Goal: Task Accomplishment & Management: Use online tool/utility

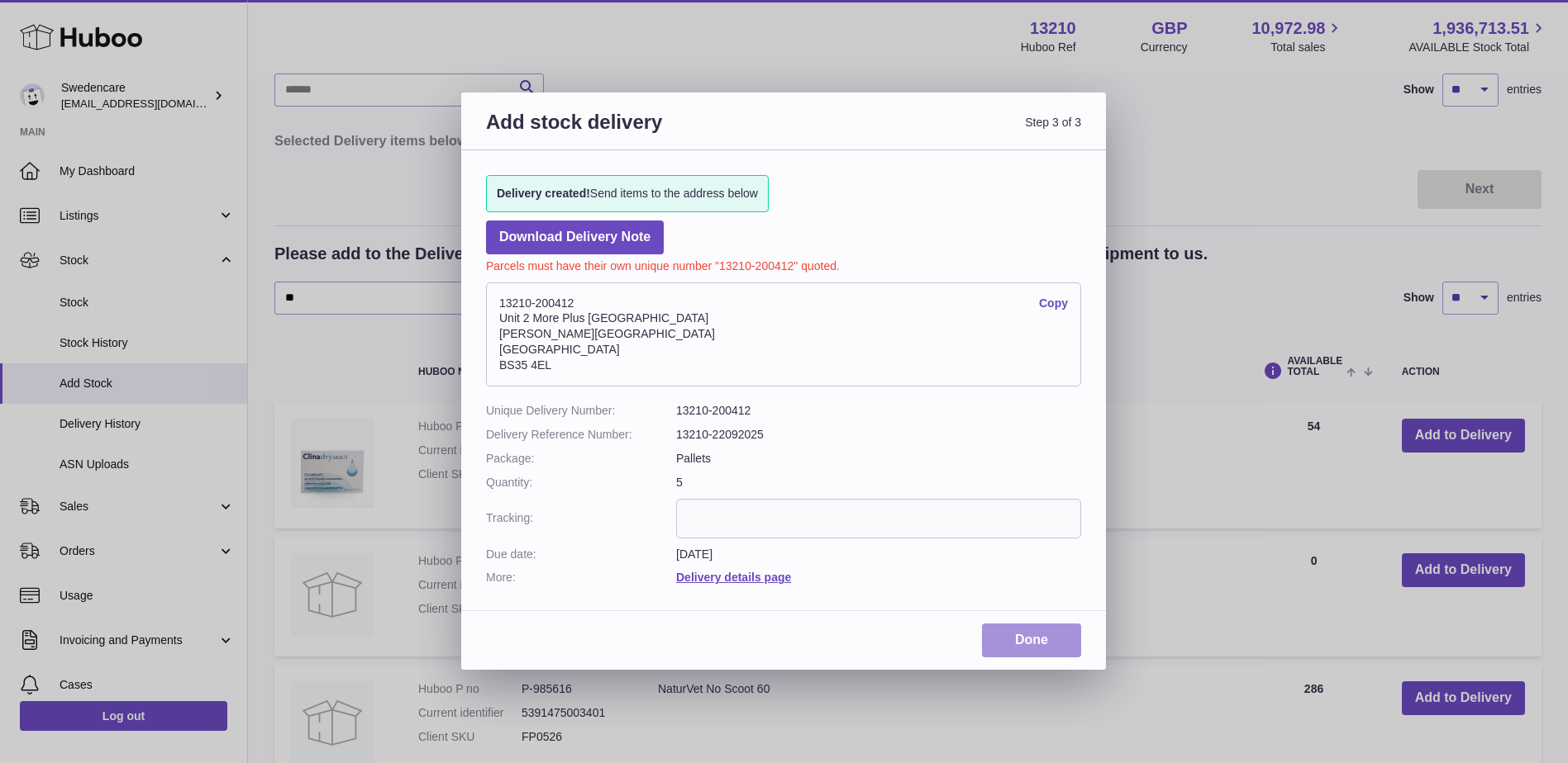
click at [1043, 632] on link "Done" at bounding box center [1031, 640] width 99 height 33
click at [732, 577] on link "Delivery details page" at bounding box center [733, 576] width 115 height 13
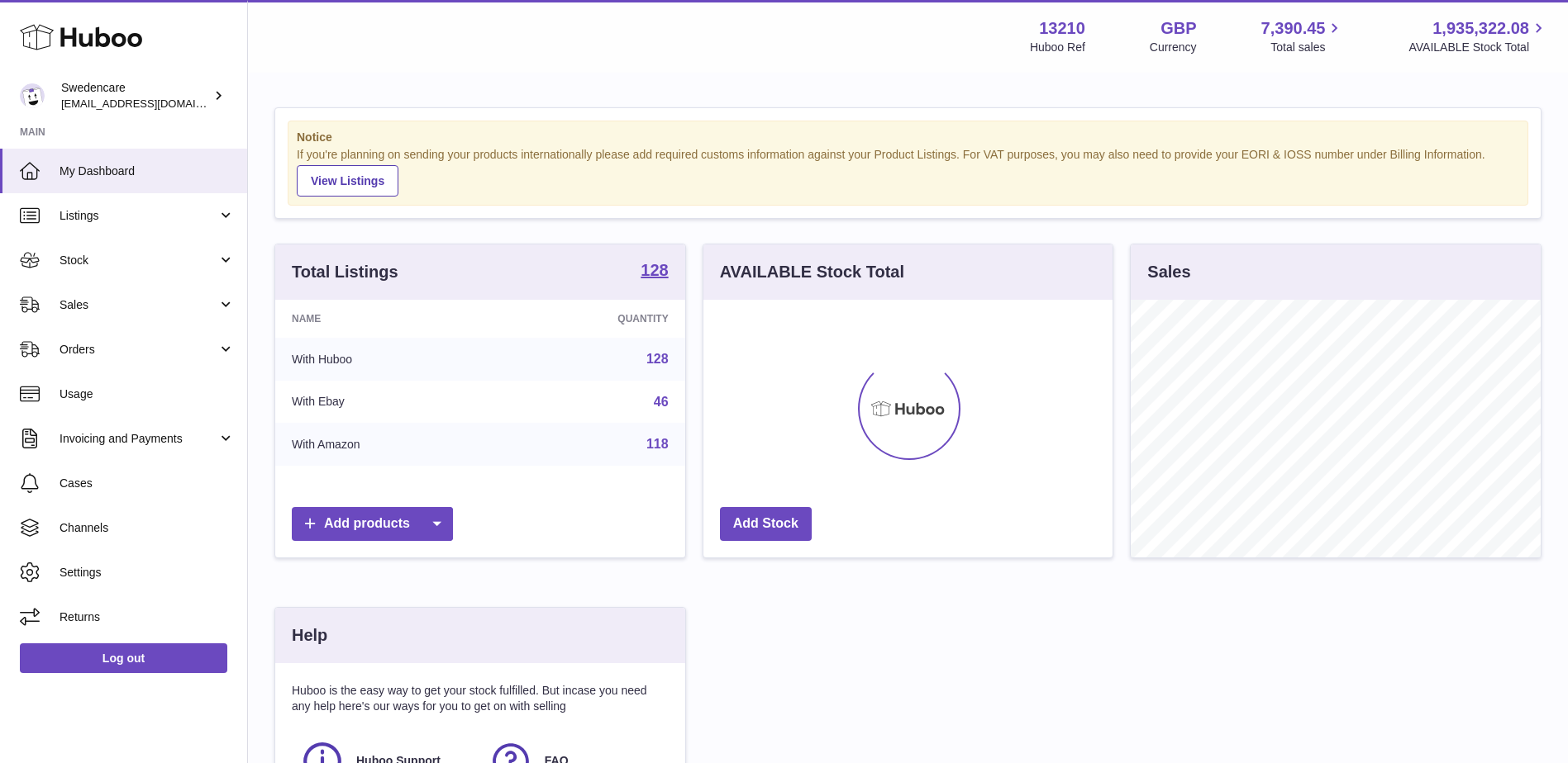
scroll to position [258, 409]
click at [120, 257] on span "Stock" at bounding box center [138, 261] width 157 height 16
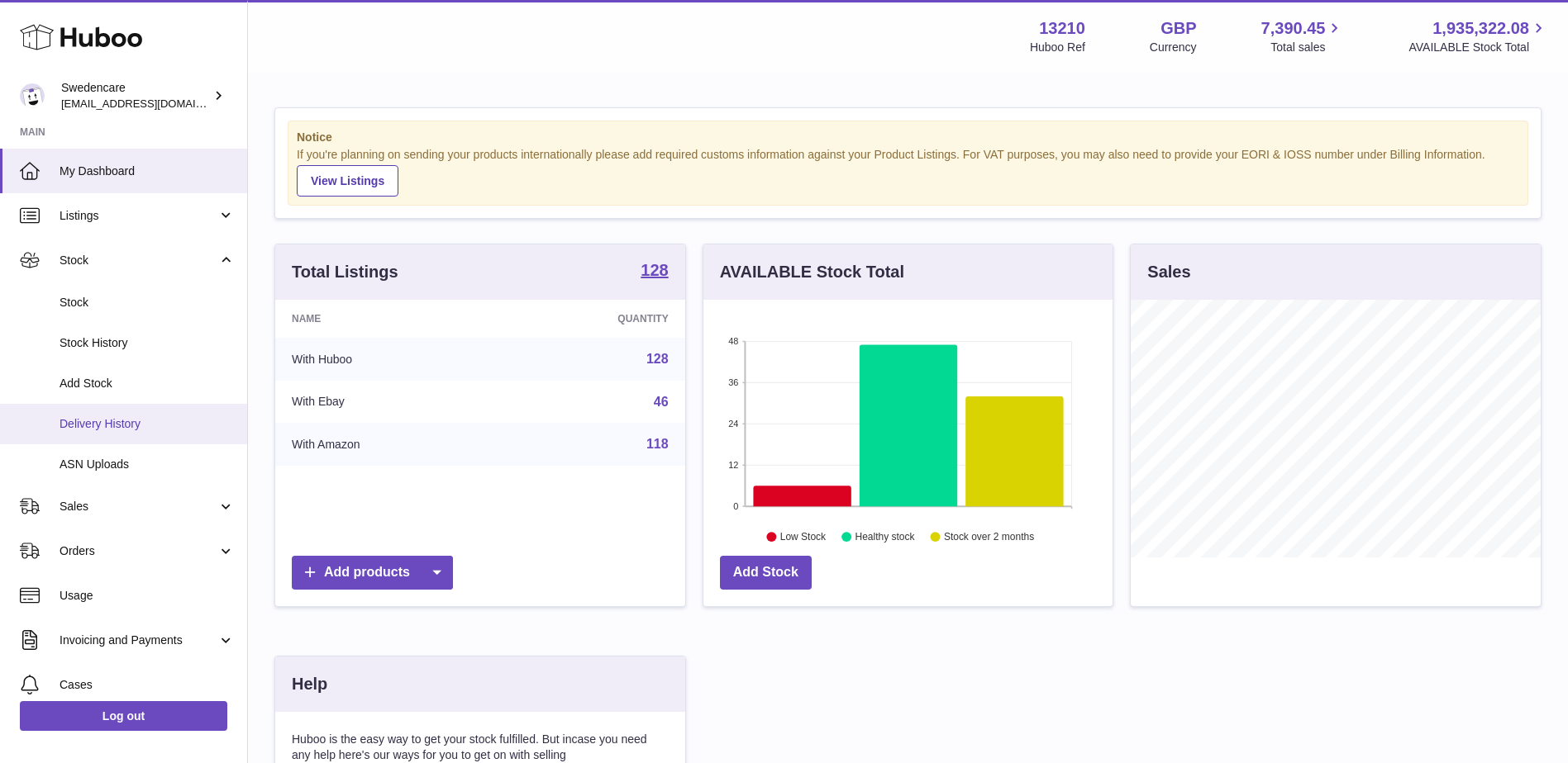
click at [155, 428] on span "Delivery History" at bounding box center [147, 424] width 175 height 16
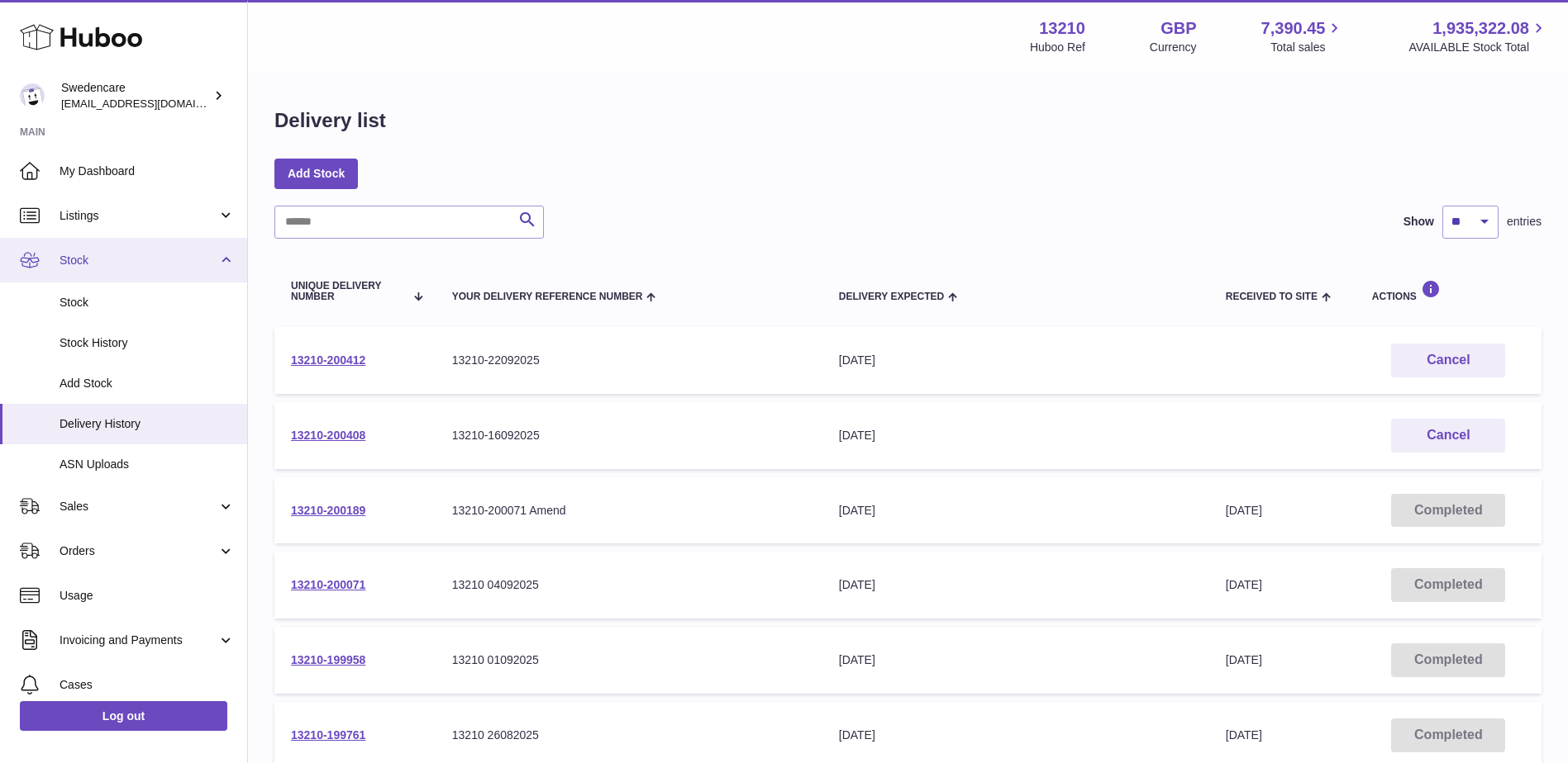
click at [201, 256] on span "Stock" at bounding box center [138, 261] width 157 height 16
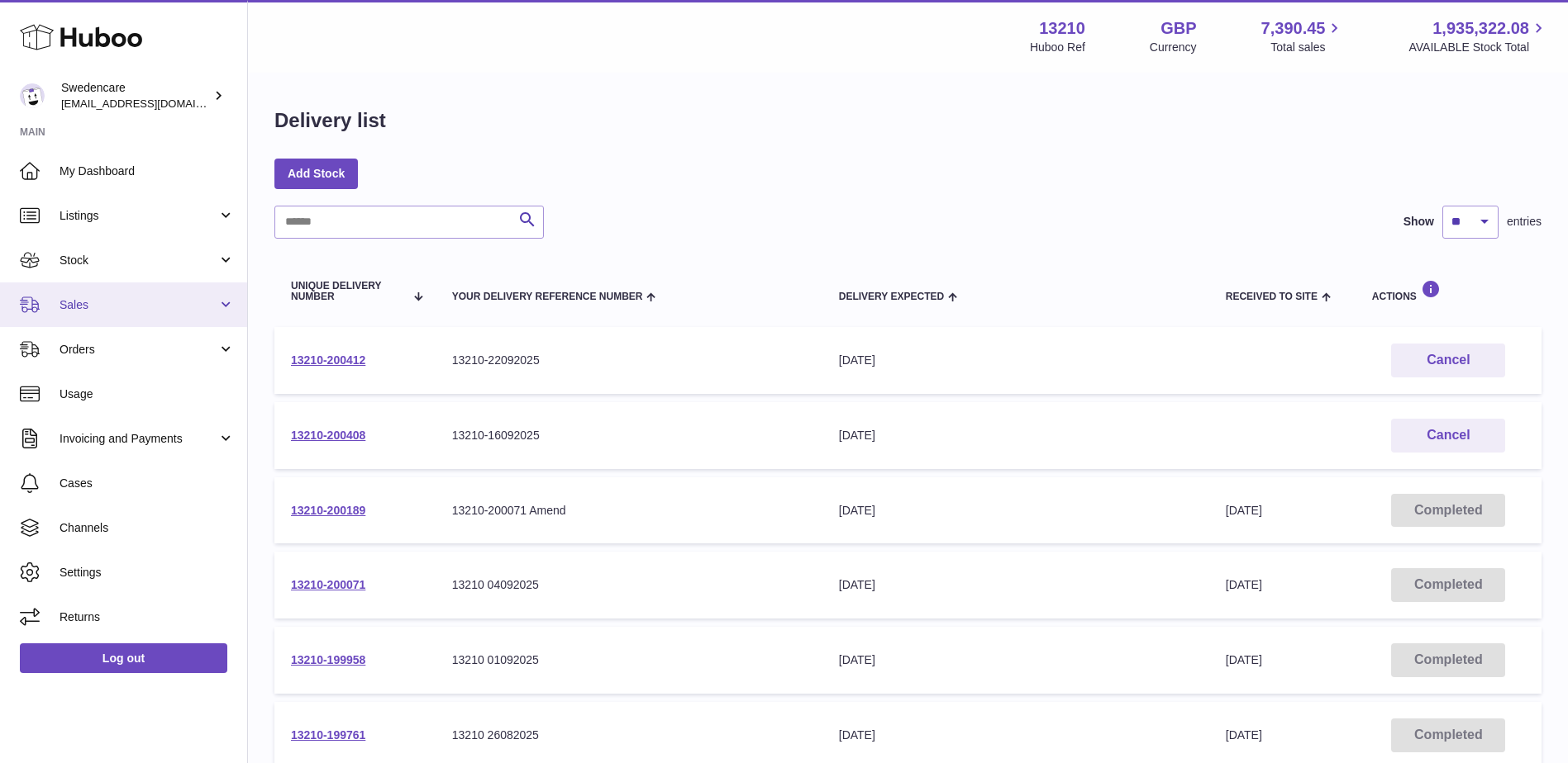
click at [172, 310] on span "Sales" at bounding box center [138, 305] width 157 height 16
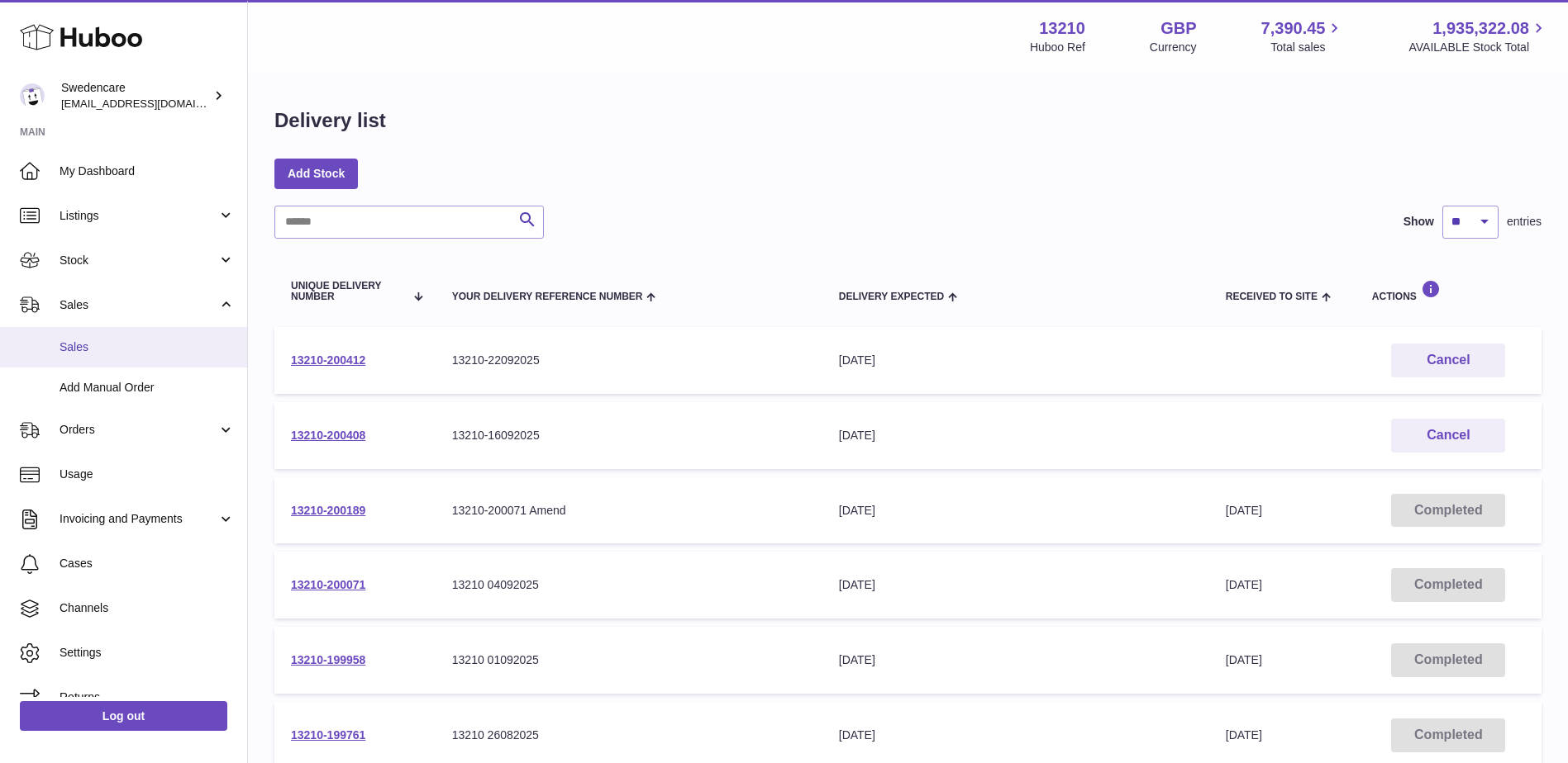
click at [162, 347] on span "Sales" at bounding box center [147, 347] width 175 height 16
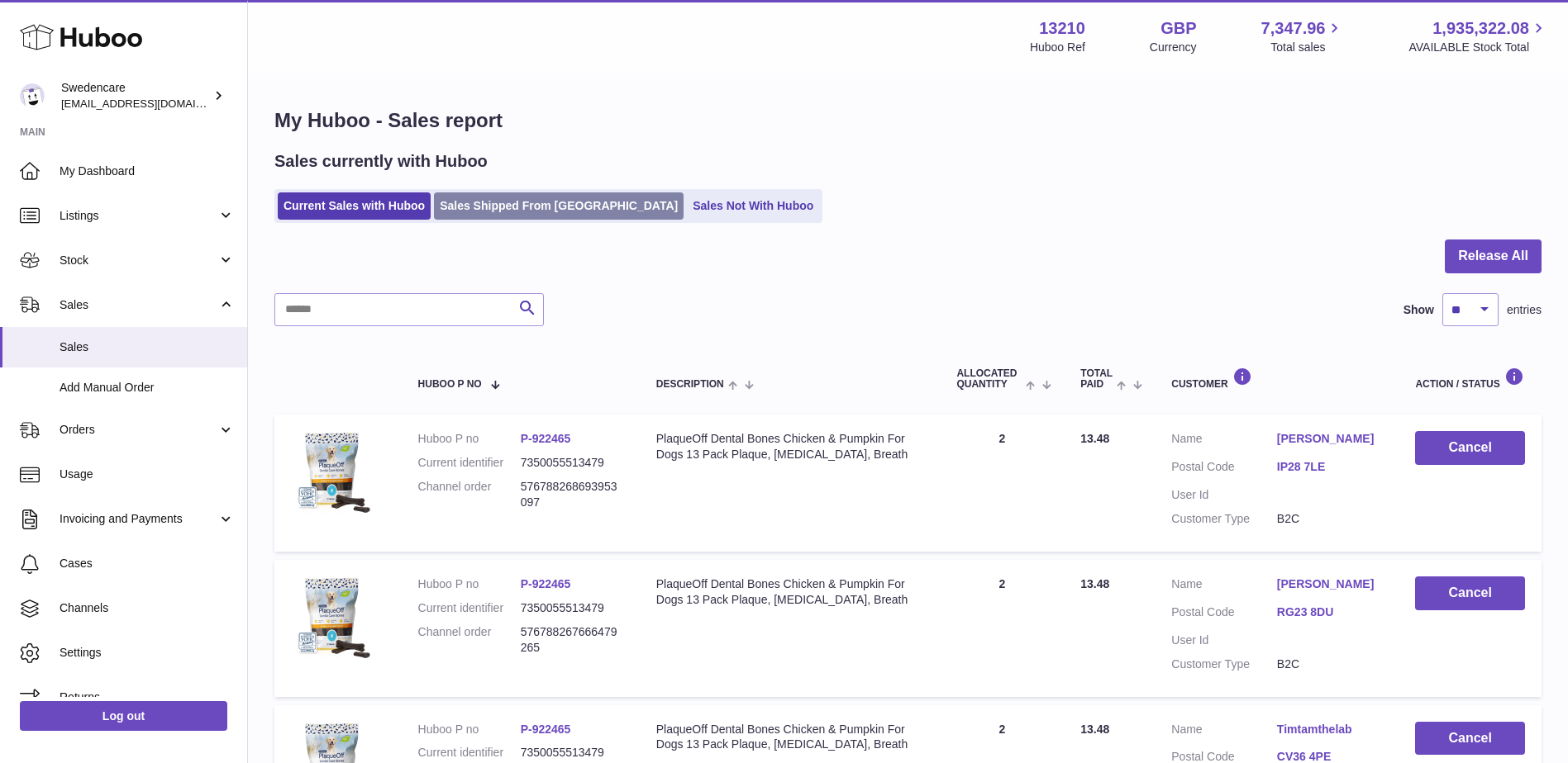
click at [479, 203] on link "Sales Shipped From [GEOGRAPHIC_DATA]" at bounding box center [559, 206] width 250 height 28
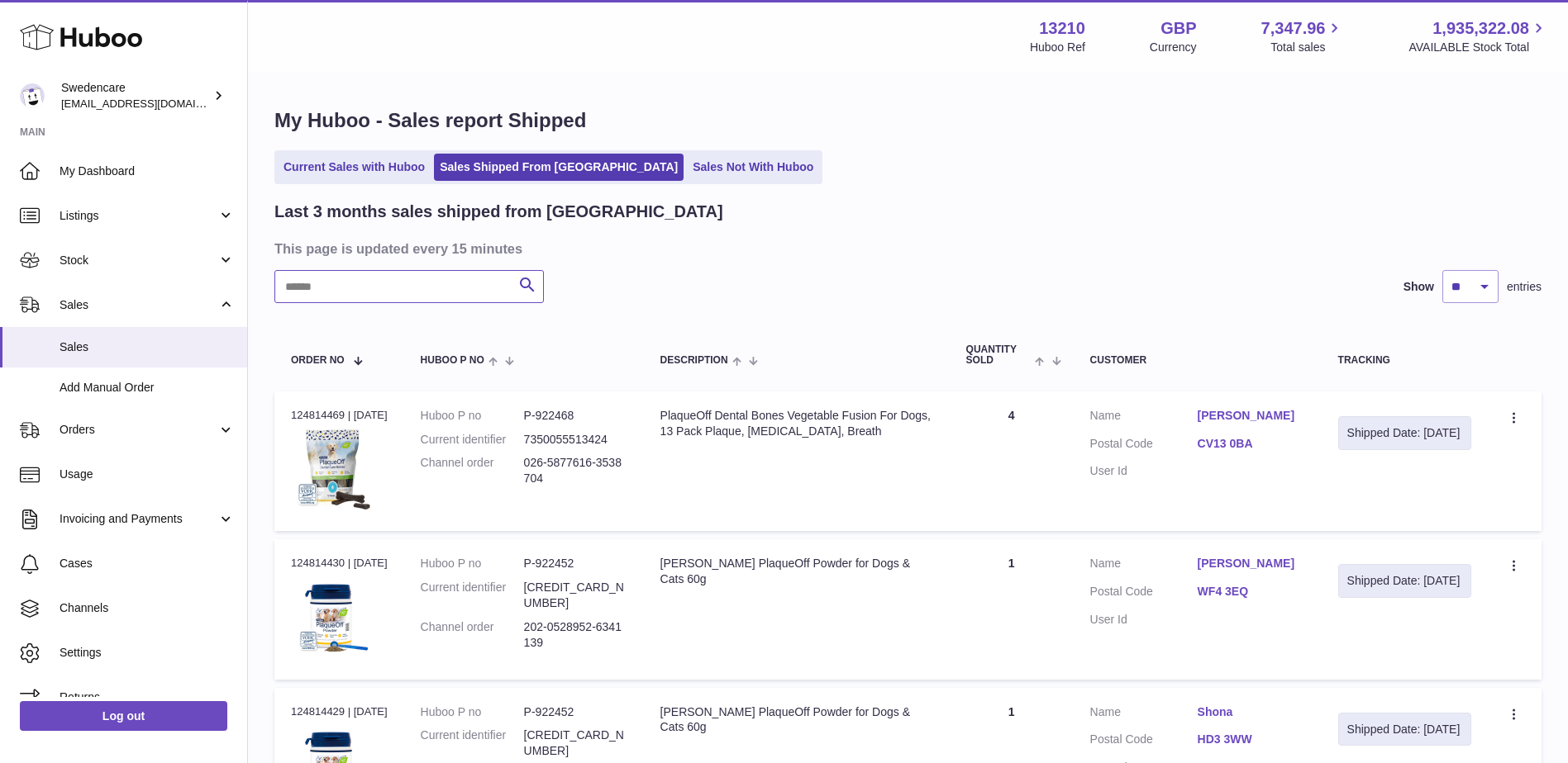
click at [411, 284] on input "text" at bounding box center [409, 287] width 270 height 33
paste input "**********"
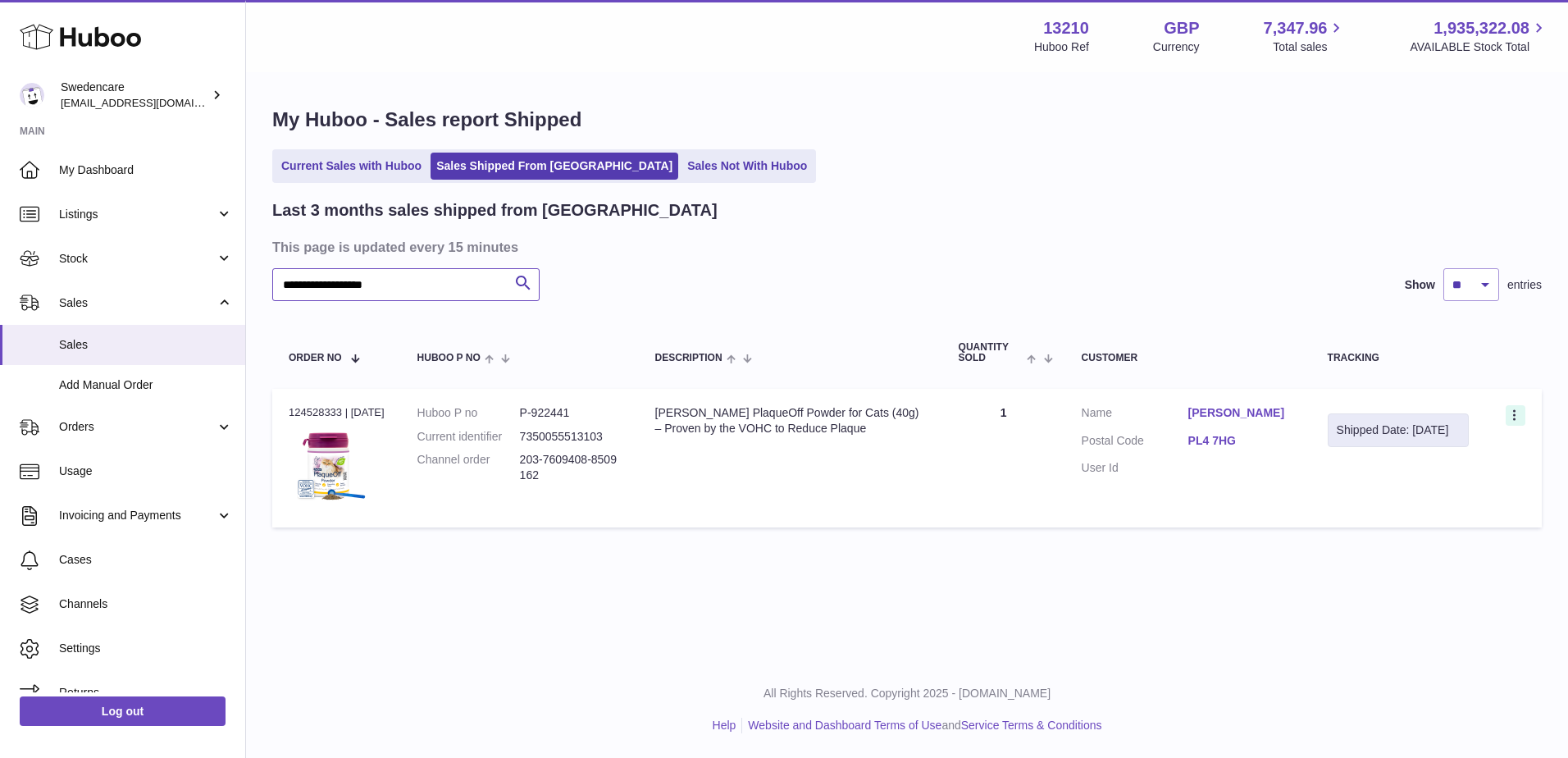
type input "**********"
click at [1515, 416] on icon at bounding box center [1514, 414] width 3 height 11
click at [1420, 490] on li "Duplicate Order" at bounding box center [1443, 487] width 164 height 35
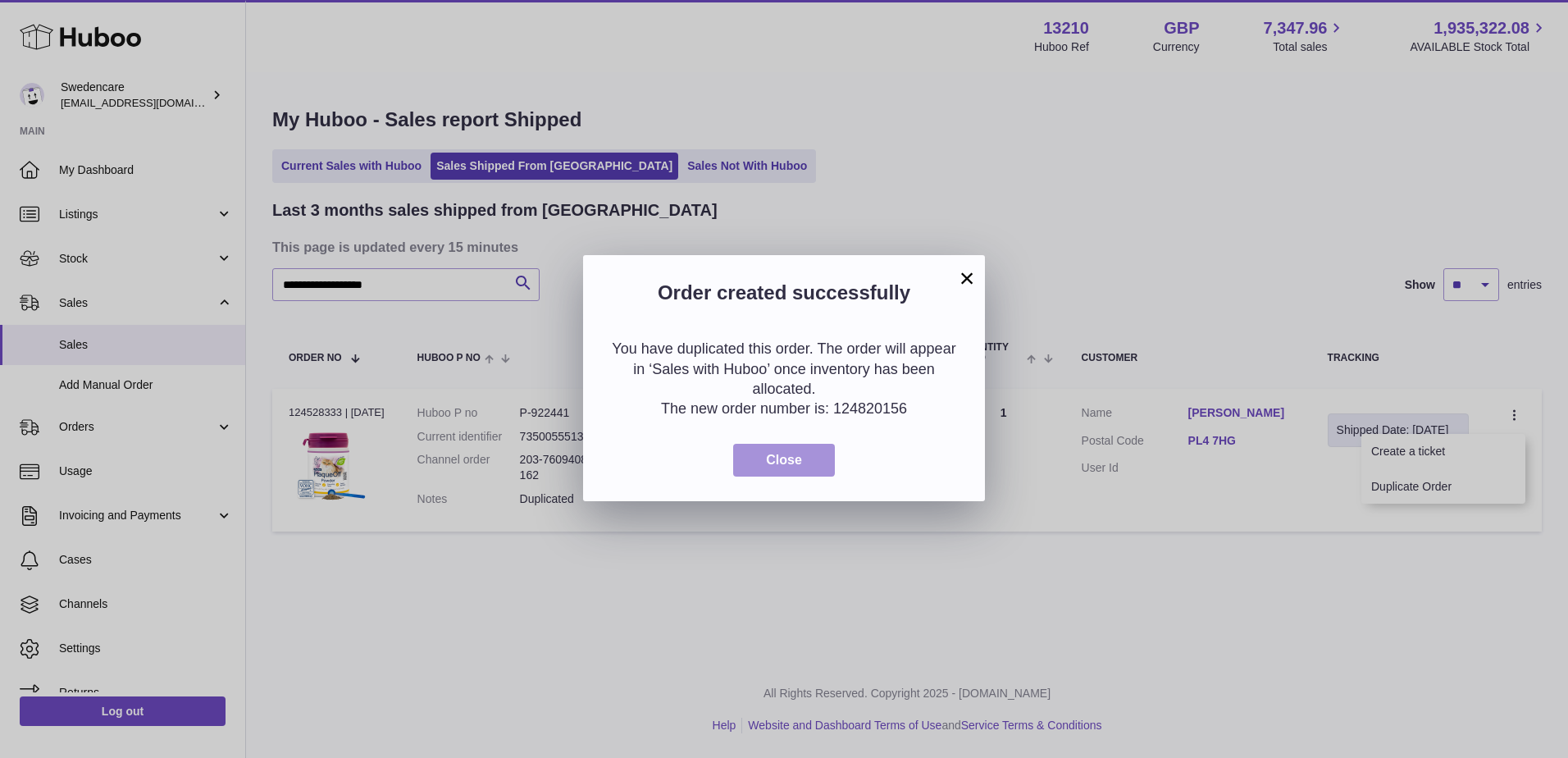
click at [818, 462] on button "Close" at bounding box center [784, 460] width 102 height 33
